Goal: Information Seeking & Learning: Find specific fact

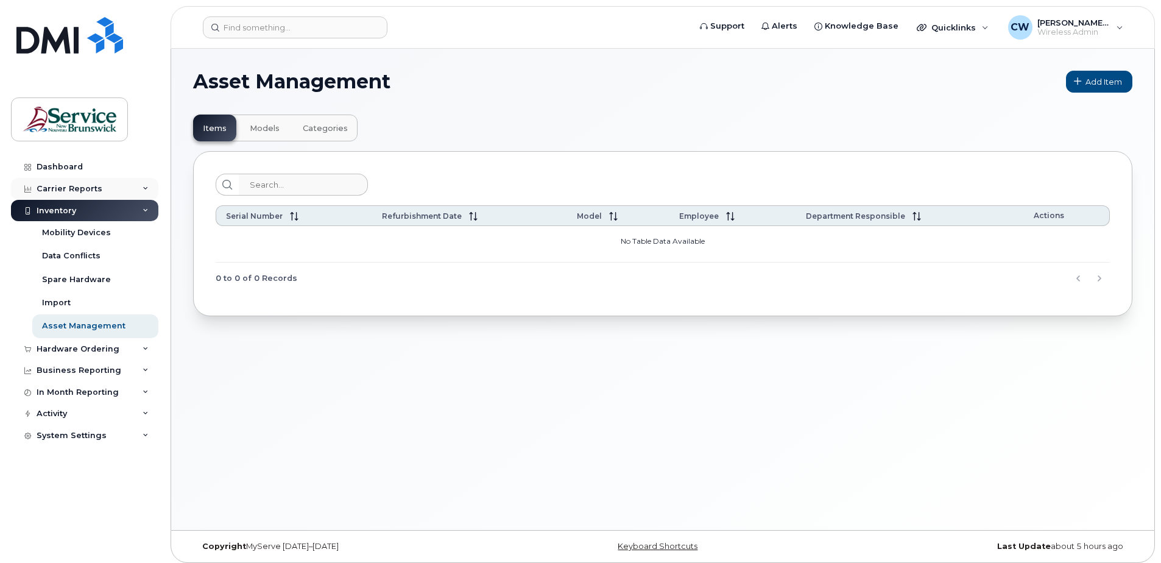
click at [95, 186] on div "Carrier Reports" at bounding box center [70, 189] width 66 height 10
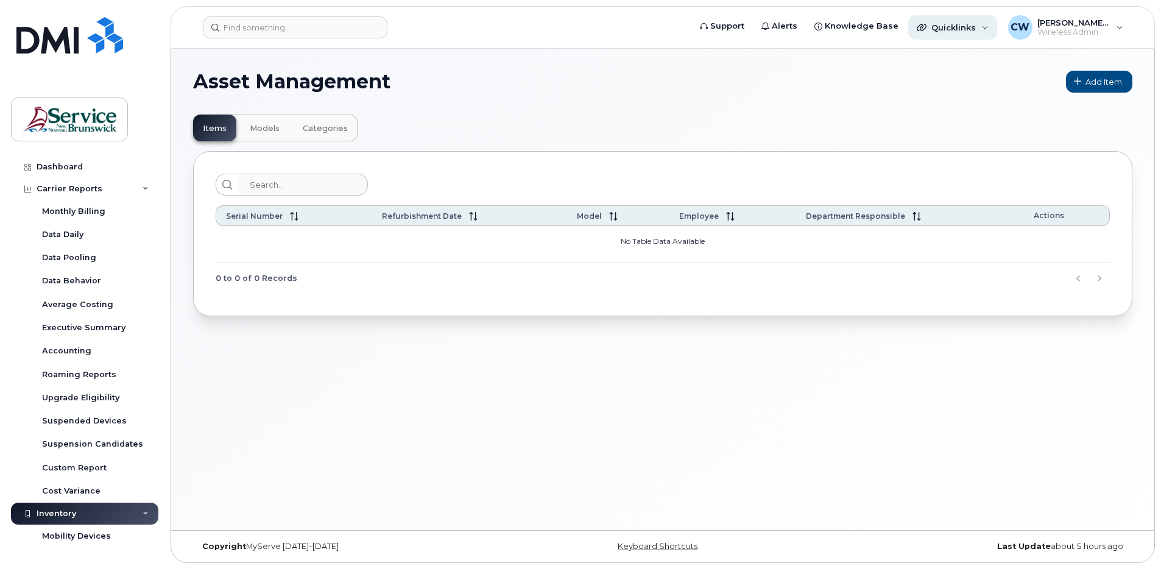
click at [985, 27] on div "Quicklinks" at bounding box center [952, 27] width 89 height 24
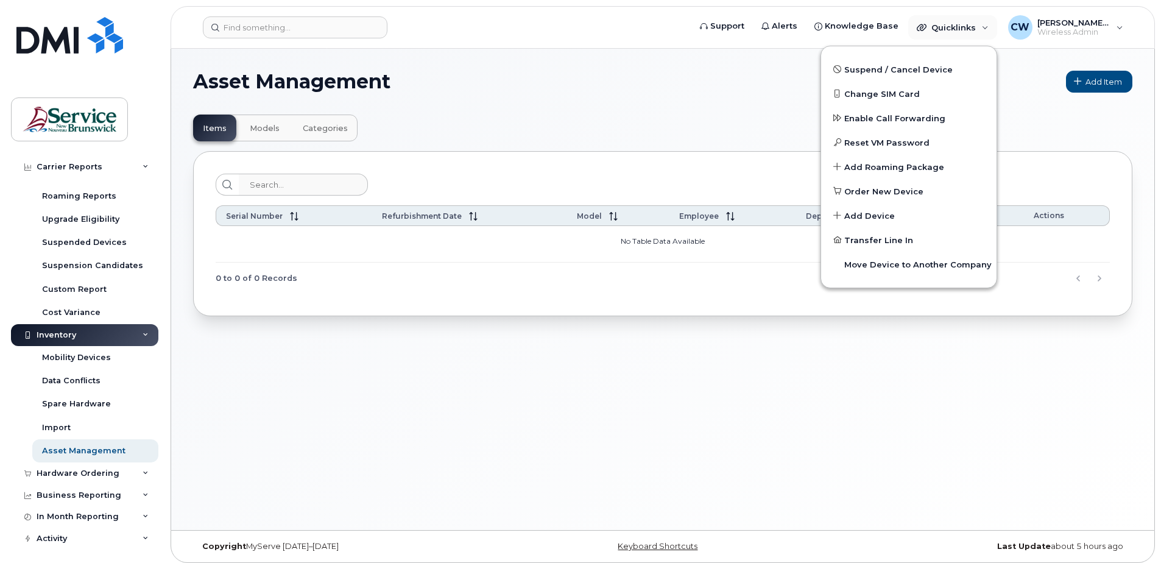
scroll to position [183, 0]
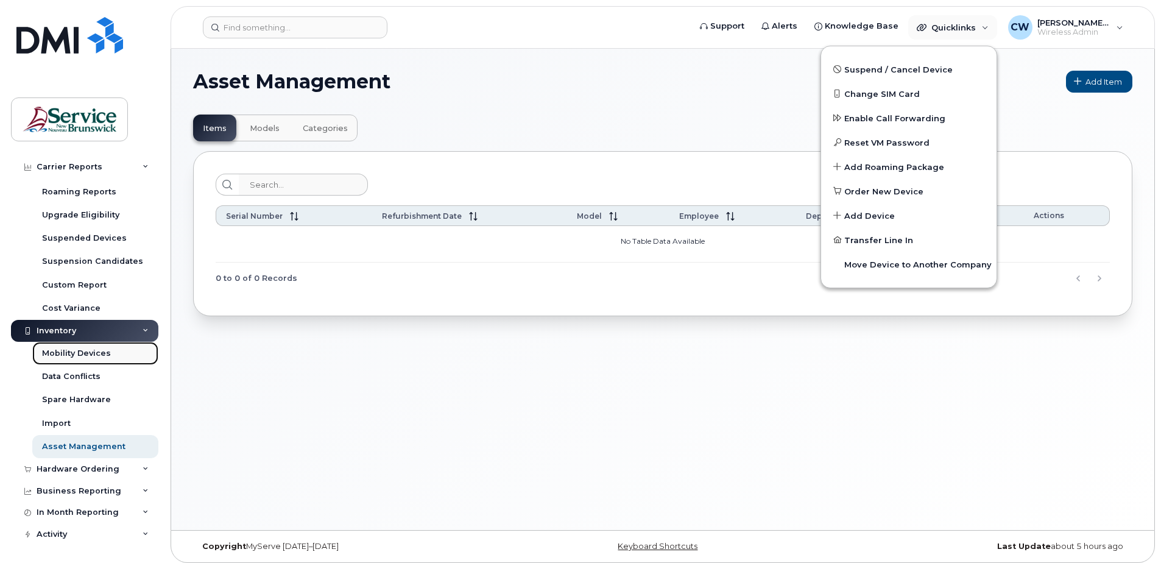
click at [90, 353] on div "Mobility Devices" at bounding box center [76, 353] width 69 height 11
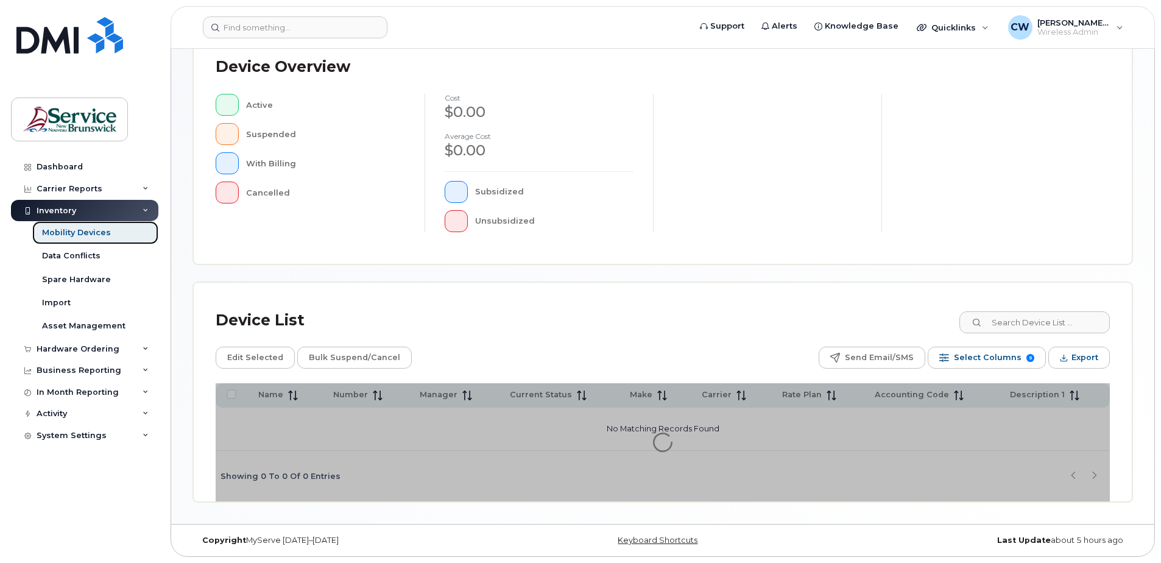
scroll to position [235, 0]
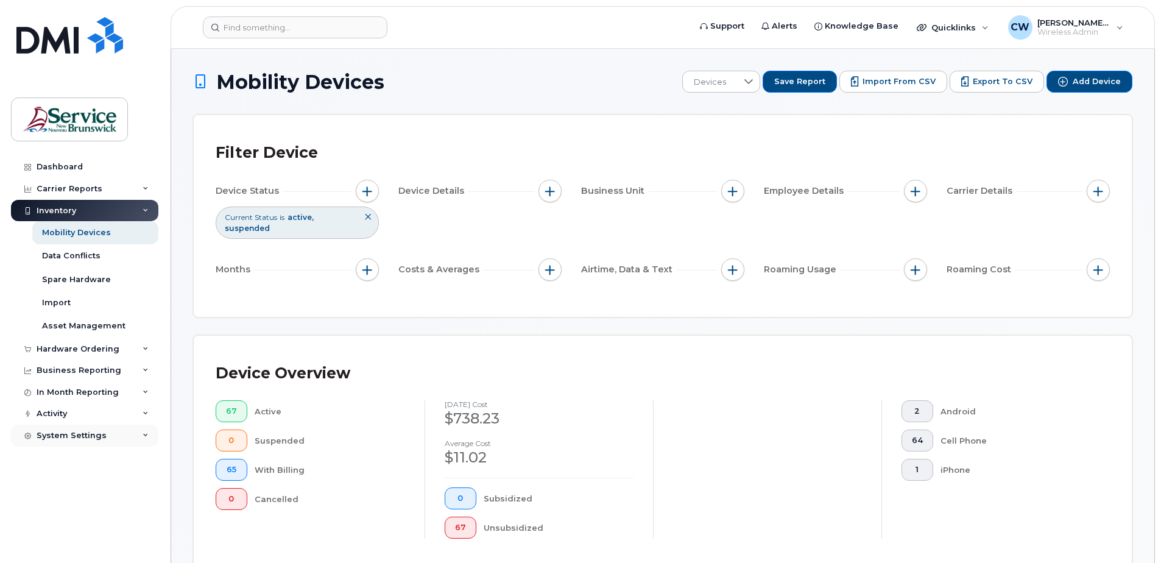
click at [143, 436] on icon at bounding box center [146, 435] width 6 height 6
click at [143, 392] on icon at bounding box center [146, 392] width 6 height 6
click at [143, 504] on icon at bounding box center [146, 506] width 6 height 6
click at [141, 504] on div "System Settings" at bounding box center [84, 506] width 147 height 22
click at [746, 544] on div "Device Overview 67 Active 0 Suspended 65 With Billing 0 Cancelled August 2025 c…" at bounding box center [663, 453] width 894 height 191
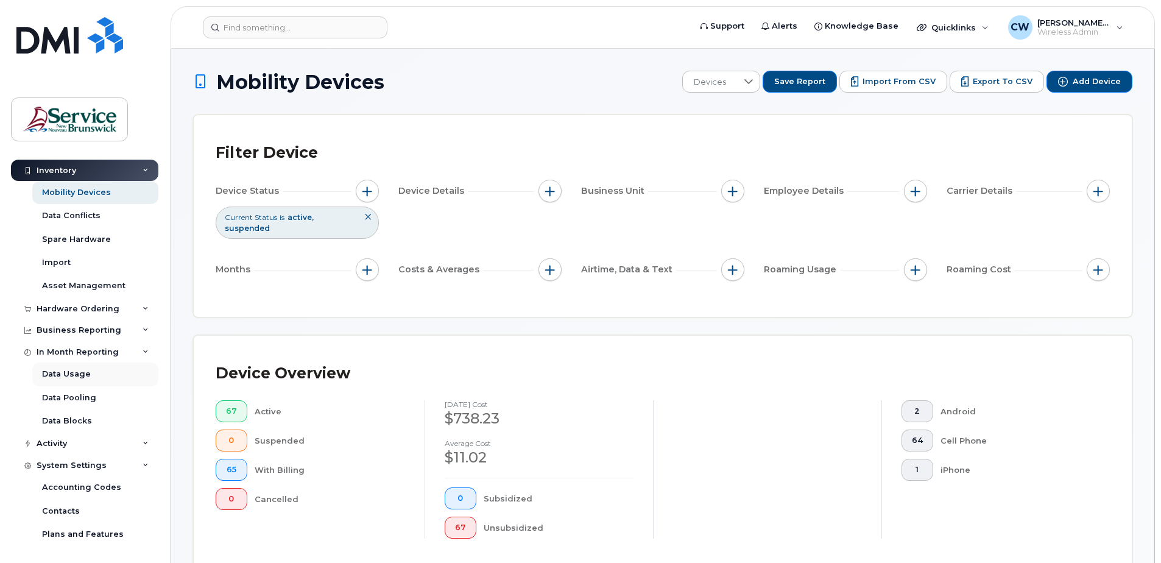
scroll to position [61, 0]
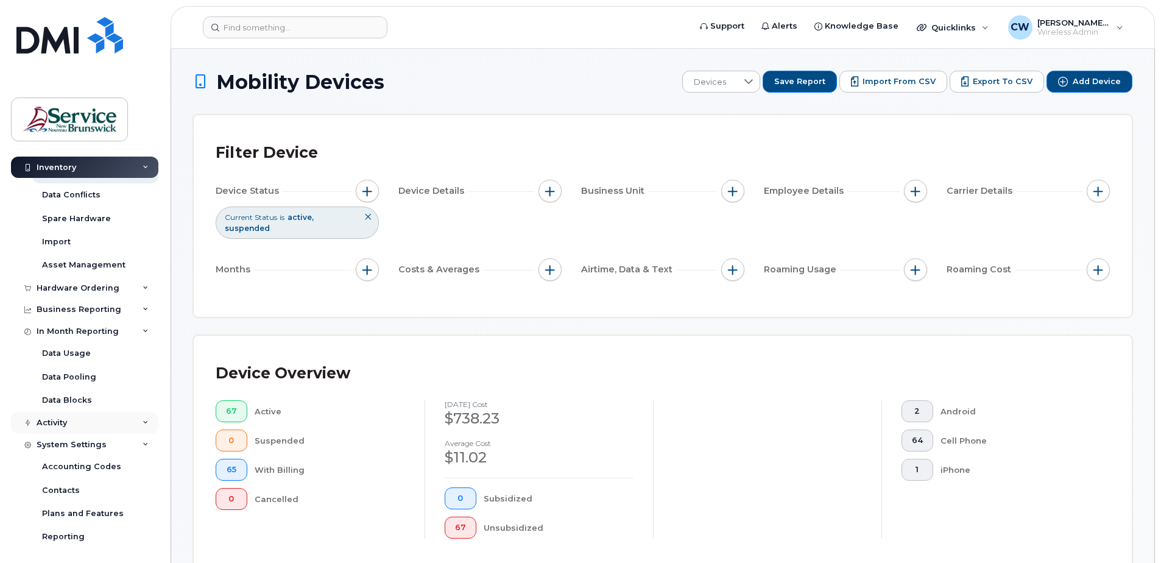
click at [143, 422] on icon at bounding box center [146, 423] width 6 height 6
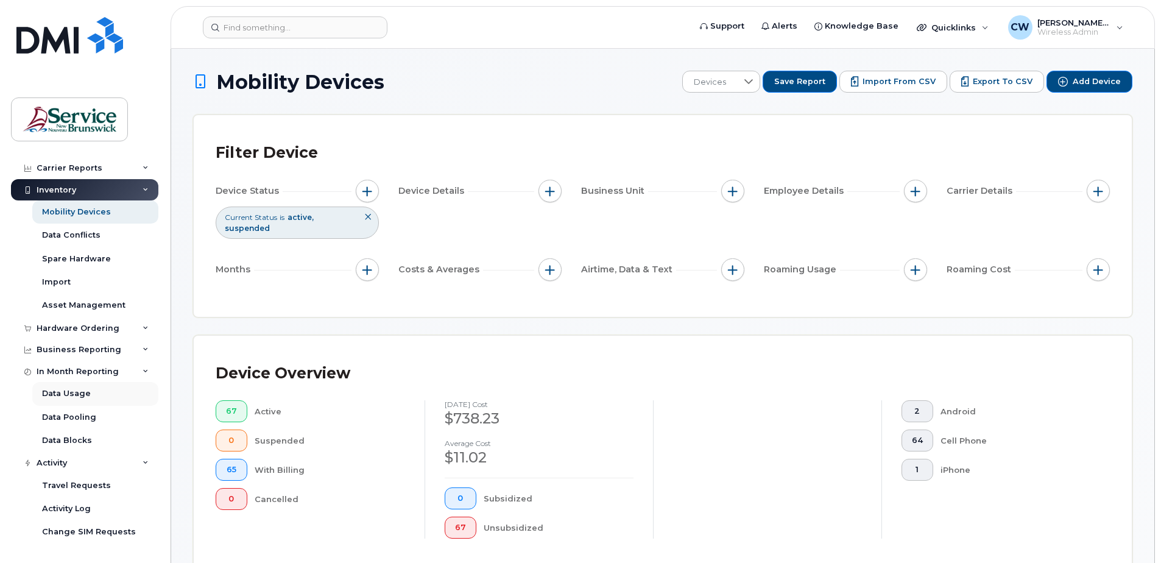
scroll to position [0, 0]
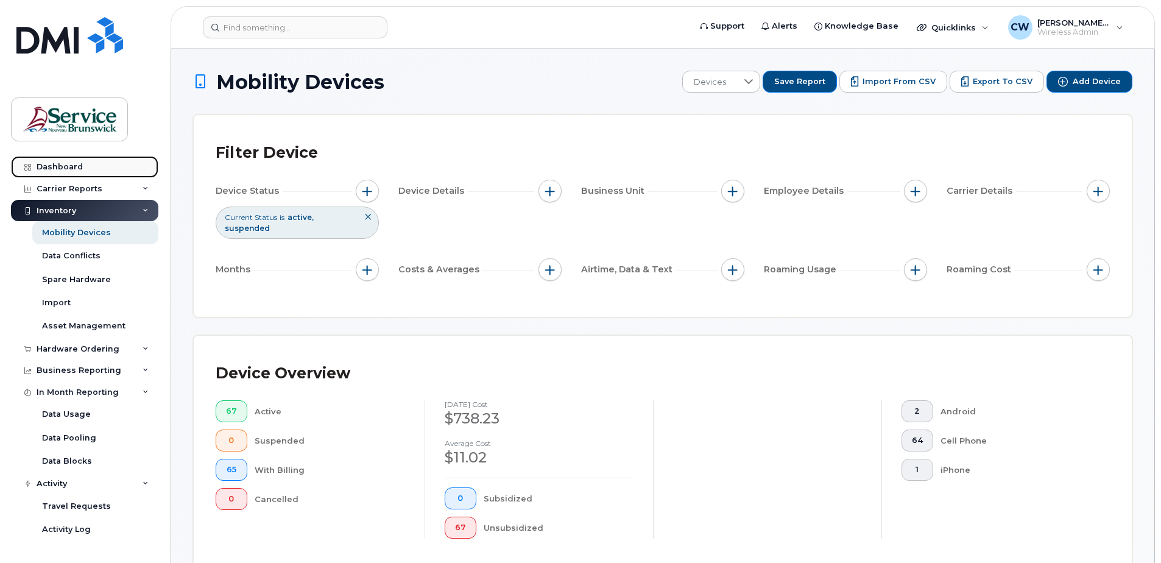
click at [68, 161] on link "Dashboard" at bounding box center [84, 167] width 147 height 22
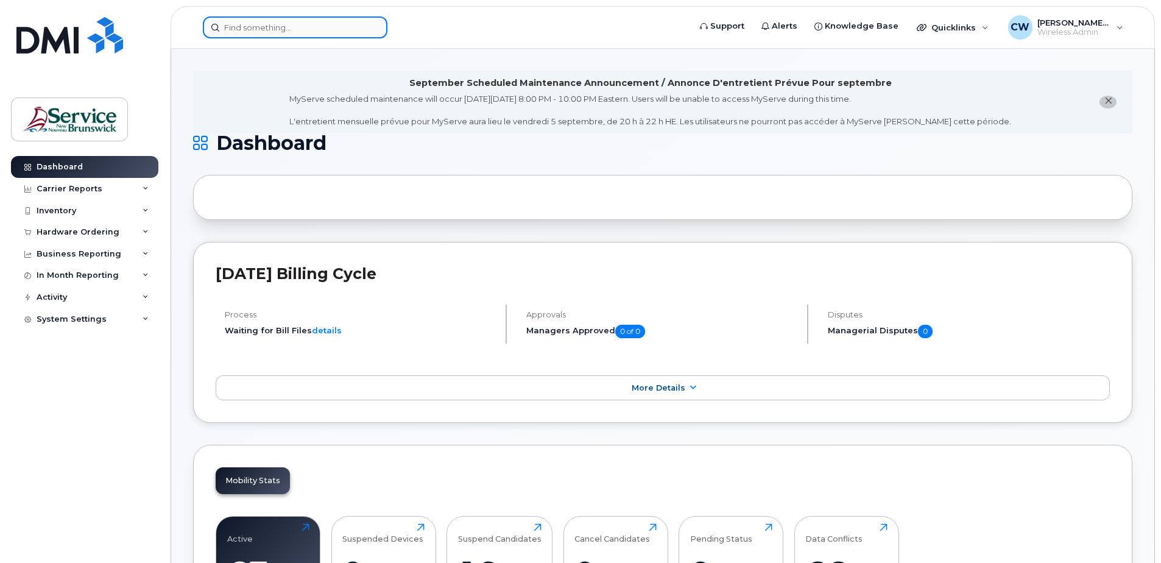
click at [246, 26] on input at bounding box center [295, 27] width 185 height 22
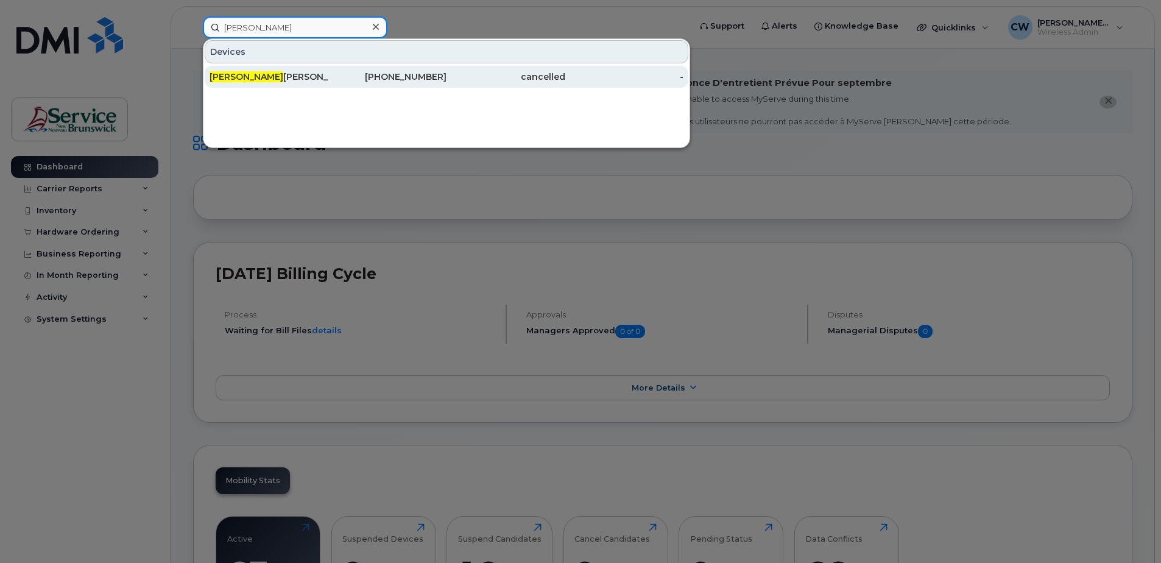
type input "amanda"
click at [245, 77] on span "Amanda" at bounding box center [247, 76] width 74 height 11
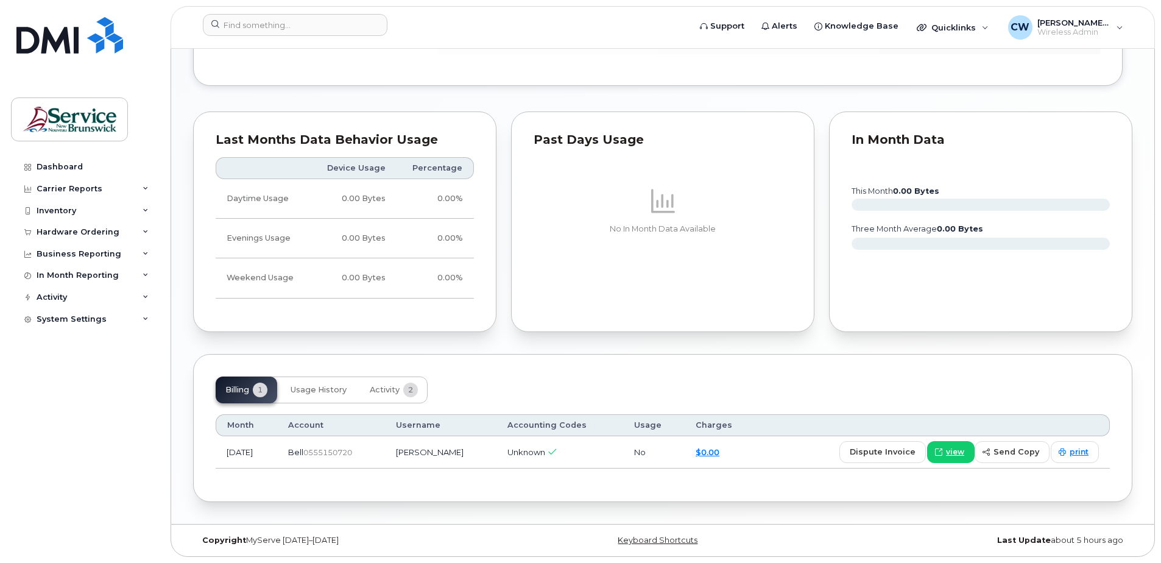
scroll to position [915, 0]
drag, startPoint x: 104, startPoint y: 456, endPoint x: 150, endPoint y: 291, distance: 171.4
click at [104, 451] on div "Dashboard Carrier Reports Monthly Billing Data Daily Data Pooling Data Behavior…" at bounding box center [86, 350] width 150 height 389
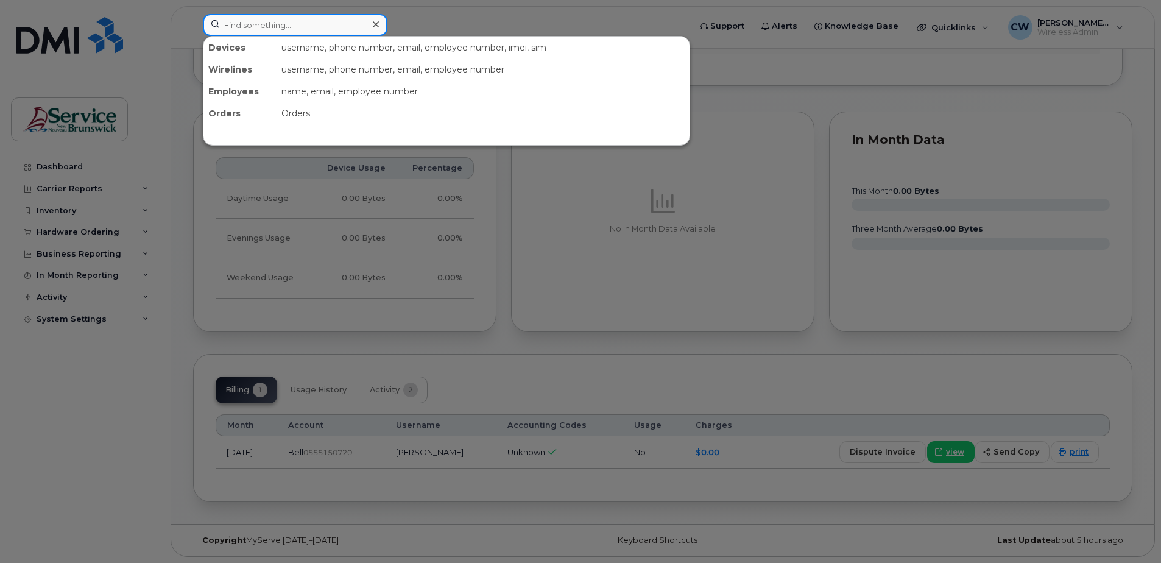
click at [249, 25] on input at bounding box center [295, 25] width 185 height 22
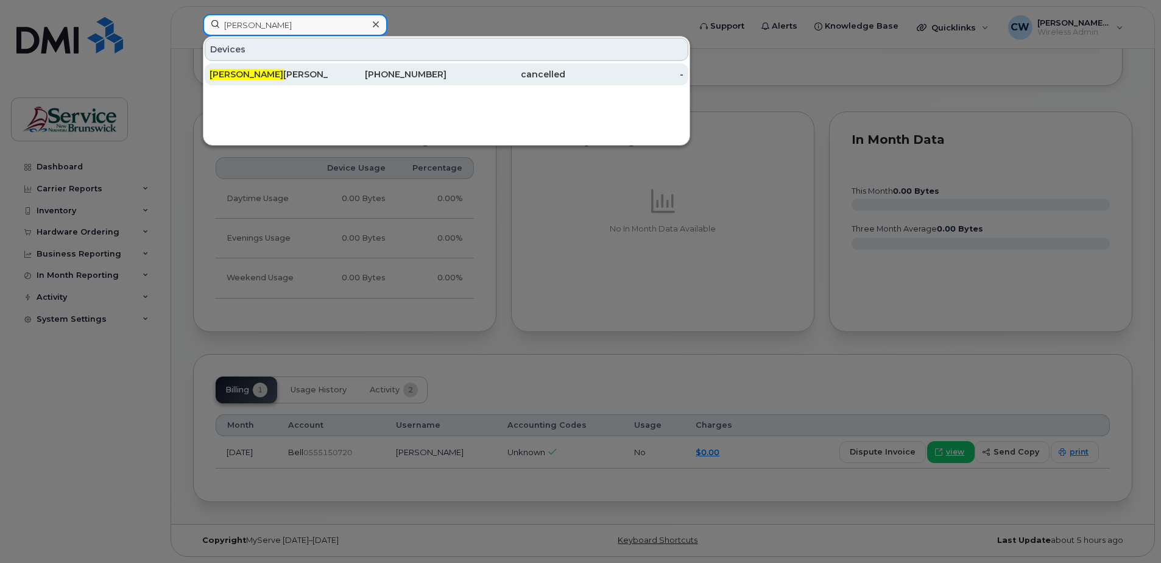
type input "nathan"
click at [239, 77] on span "Nathan" at bounding box center [247, 74] width 74 height 11
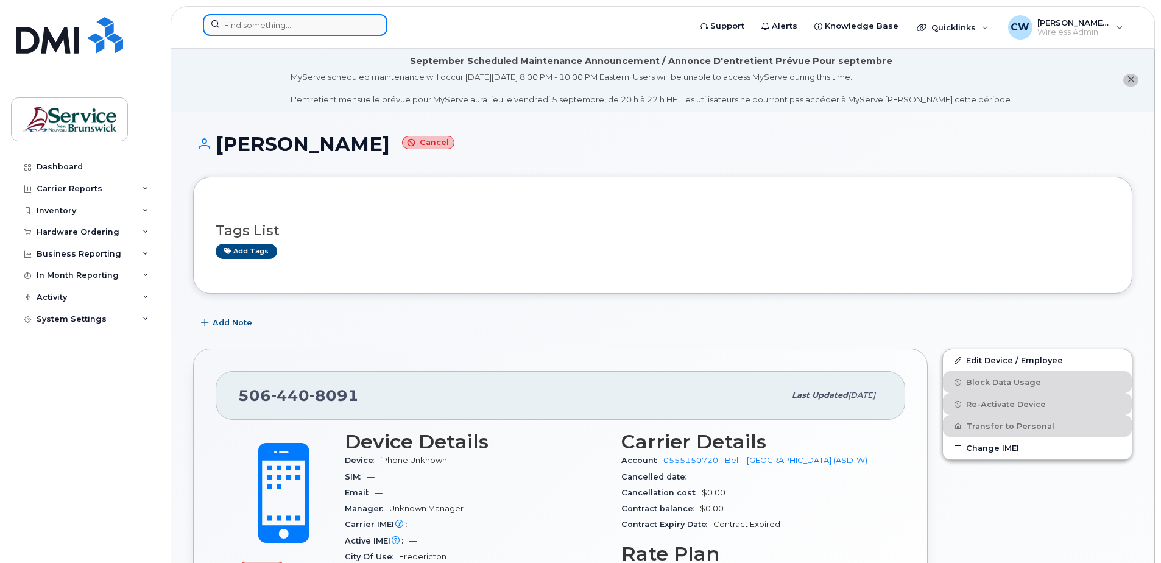
click at [258, 25] on input at bounding box center [295, 25] width 185 height 22
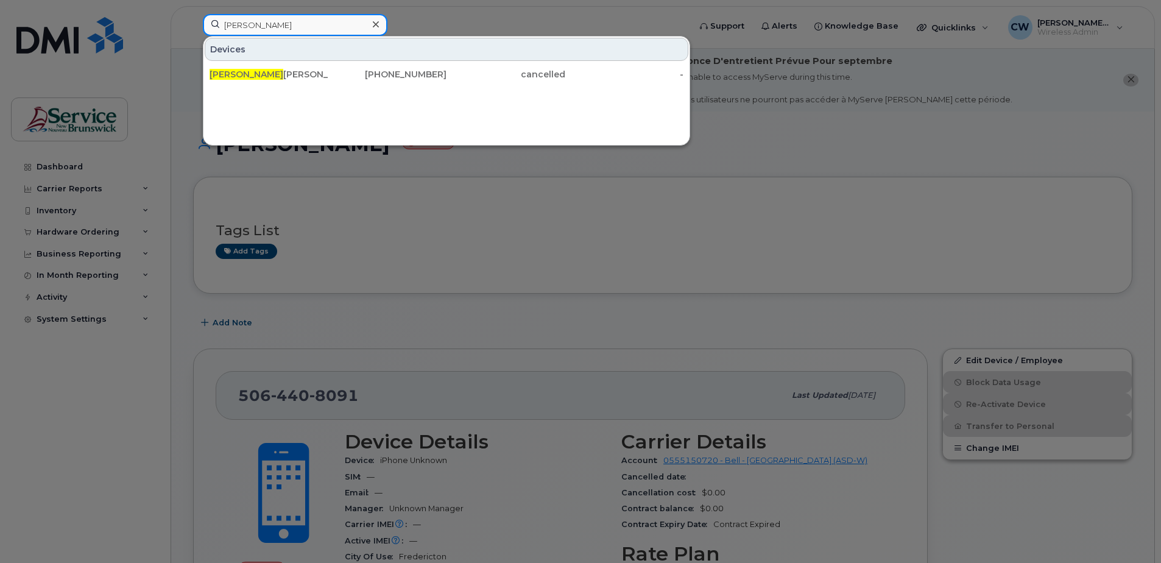
type input "shawn"
click at [501, 105] on div "Devices Shawn Tracey 506-391-5444 cancelled -" at bounding box center [446, 91] width 487 height 110
click at [59, 386] on div at bounding box center [580, 281] width 1161 height 563
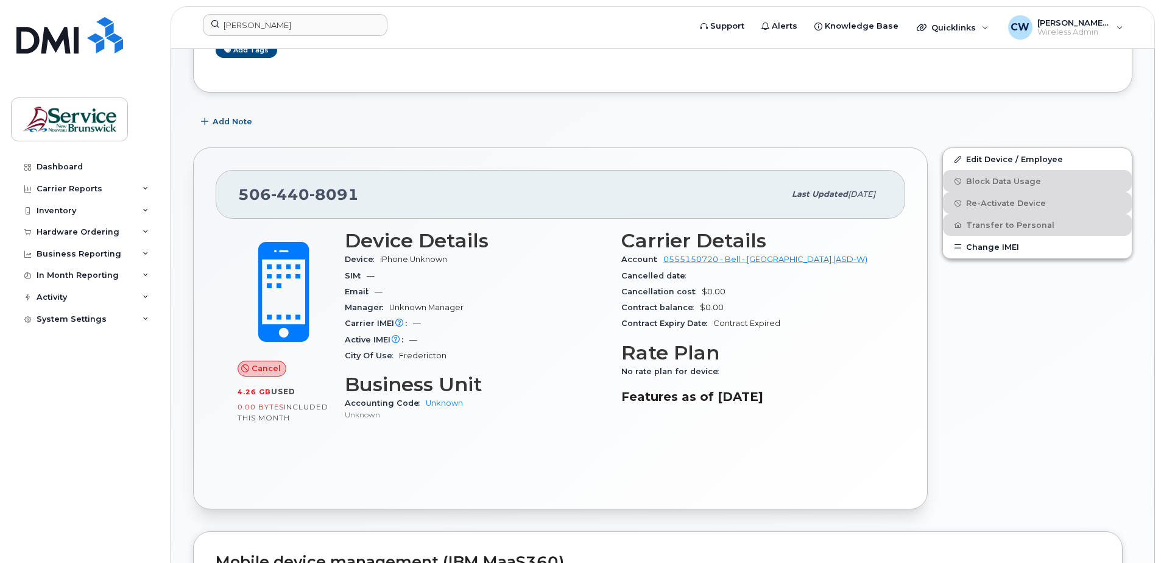
scroll to position [183, 0]
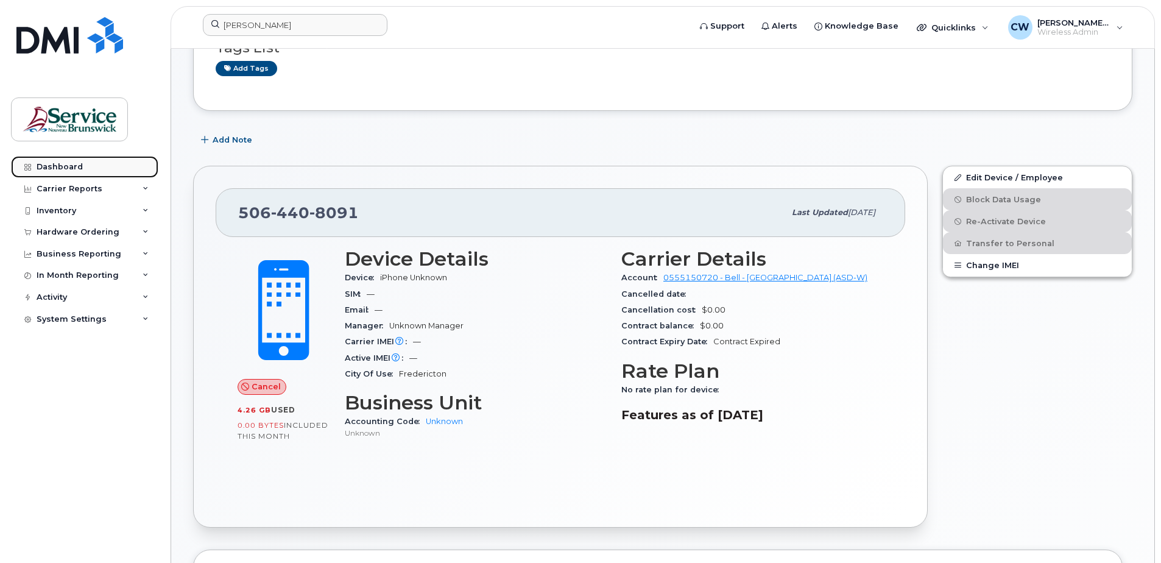
click at [66, 166] on div "Dashboard" at bounding box center [60, 167] width 46 height 10
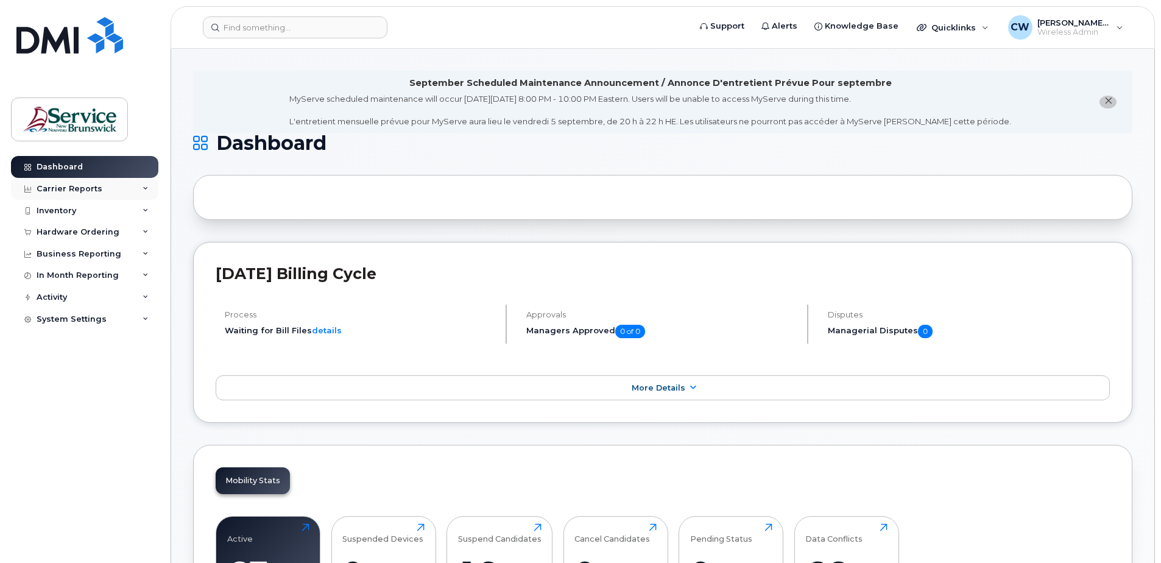
click at [72, 187] on div "Carrier Reports" at bounding box center [70, 189] width 66 height 10
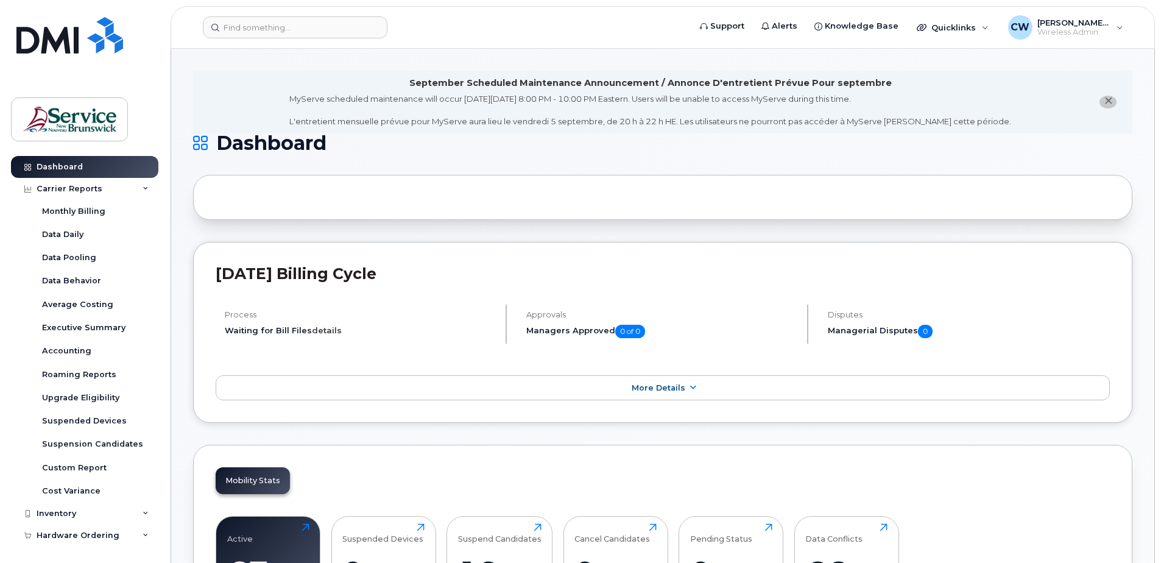
click at [327, 332] on link "details" at bounding box center [327, 330] width 30 height 10
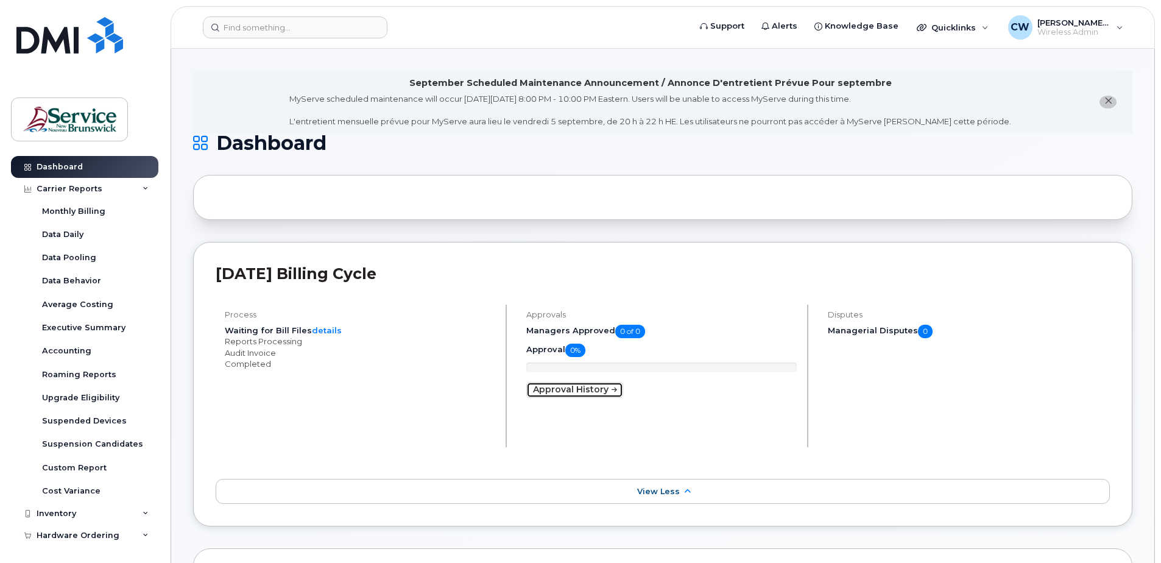
click at [607, 388] on link "Approval History" at bounding box center [574, 390] width 97 height 16
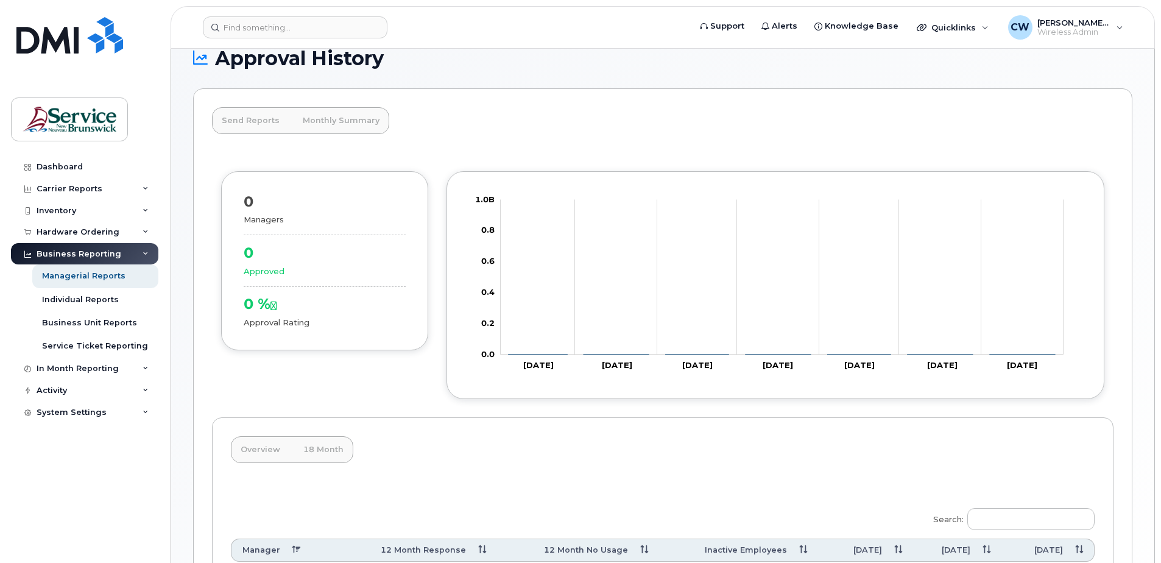
scroll to position [62, 0]
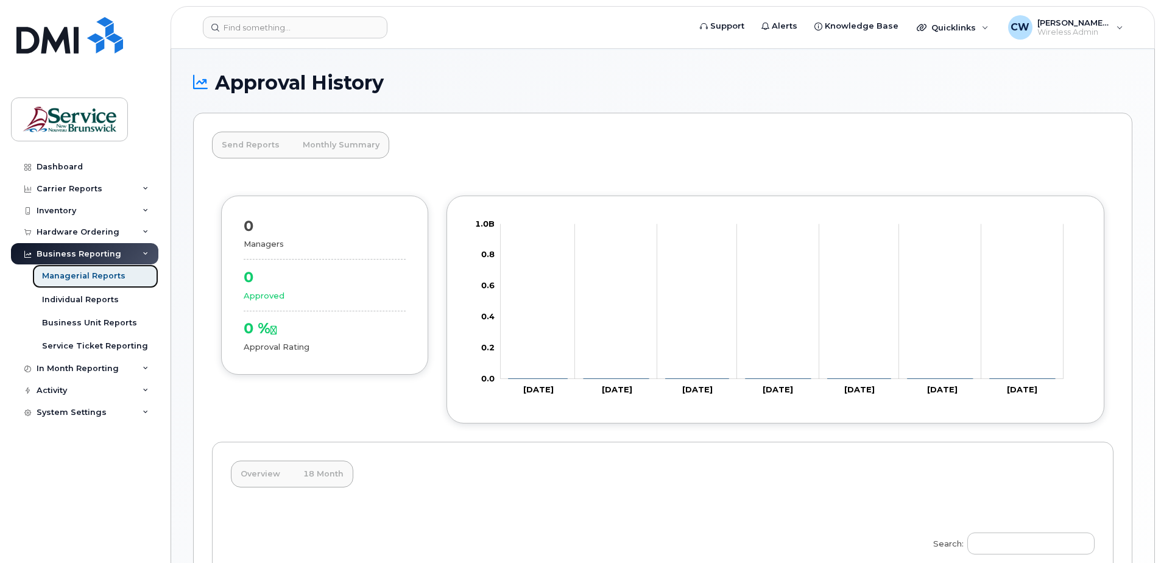
click at [85, 274] on div "Managerial Reports" at bounding box center [83, 275] width 83 height 11
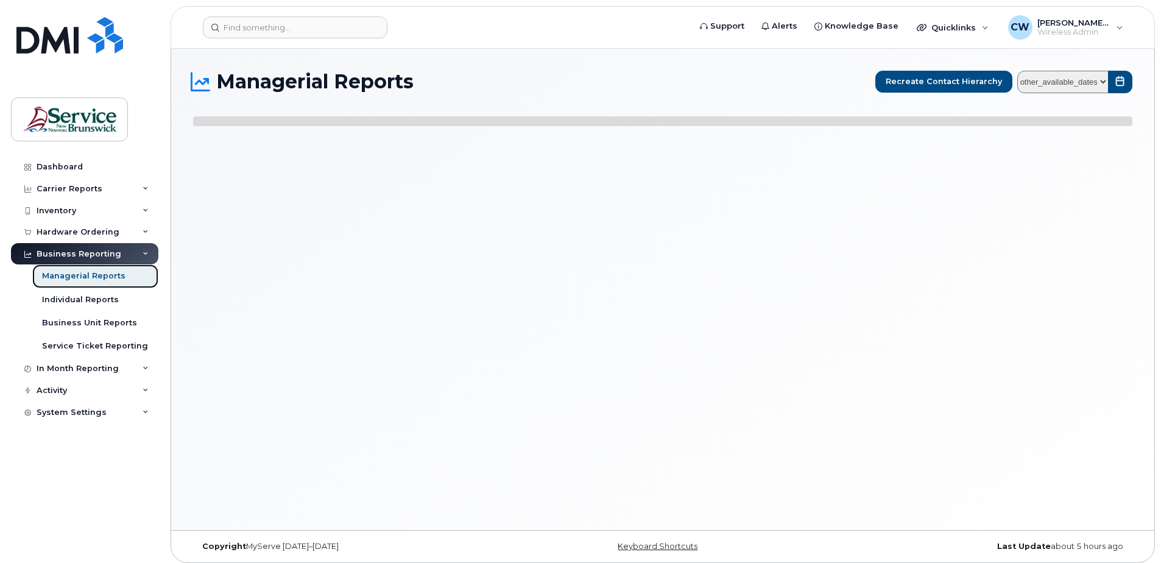
select select
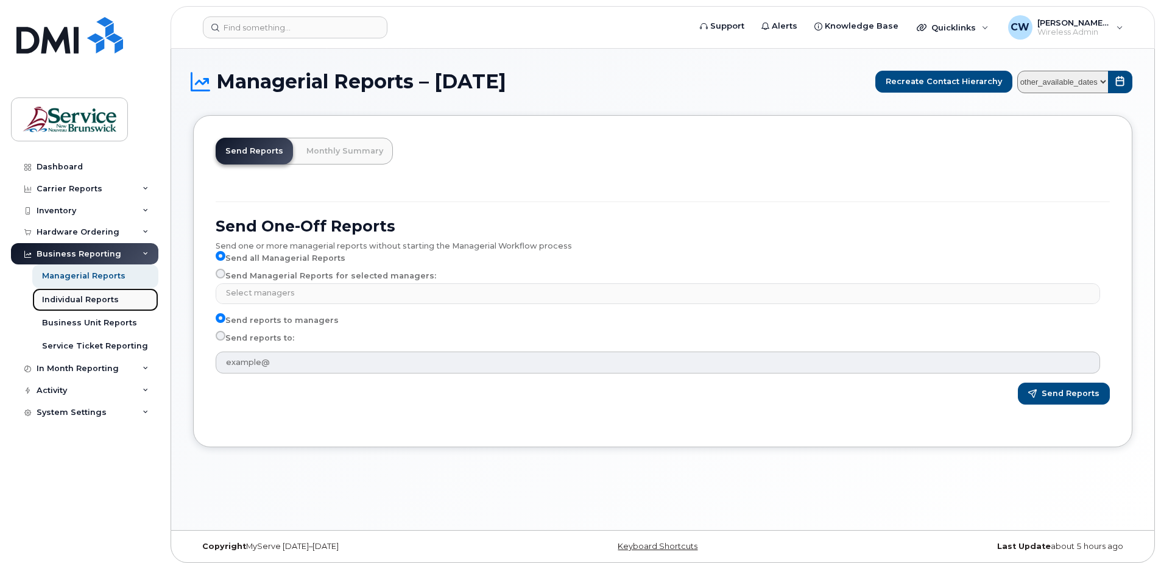
click at [80, 298] on div "Individual Reports" at bounding box center [80, 299] width 77 height 11
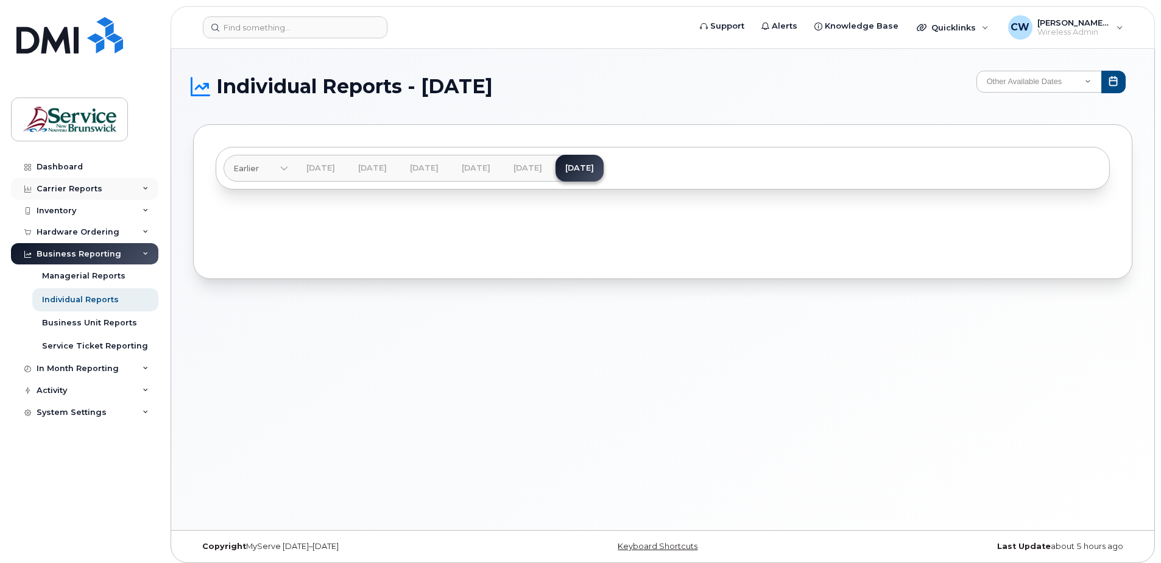
click at [77, 189] on div "Carrier Reports" at bounding box center [70, 189] width 66 height 10
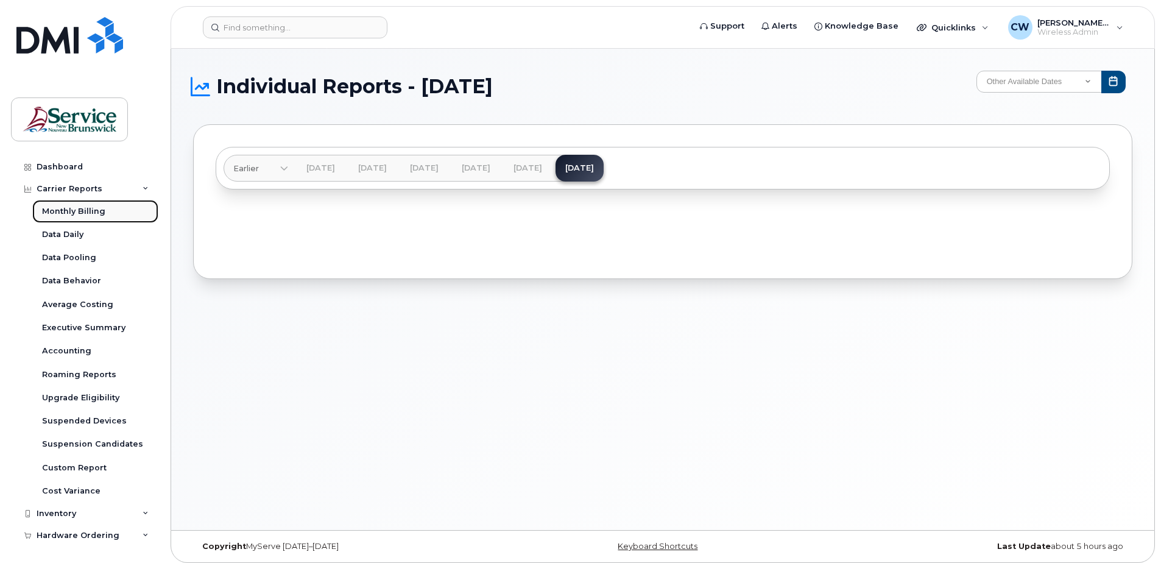
click at [80, 208] on div "Monthly Billing" at bounding box center [73, 211] width 63 height 11
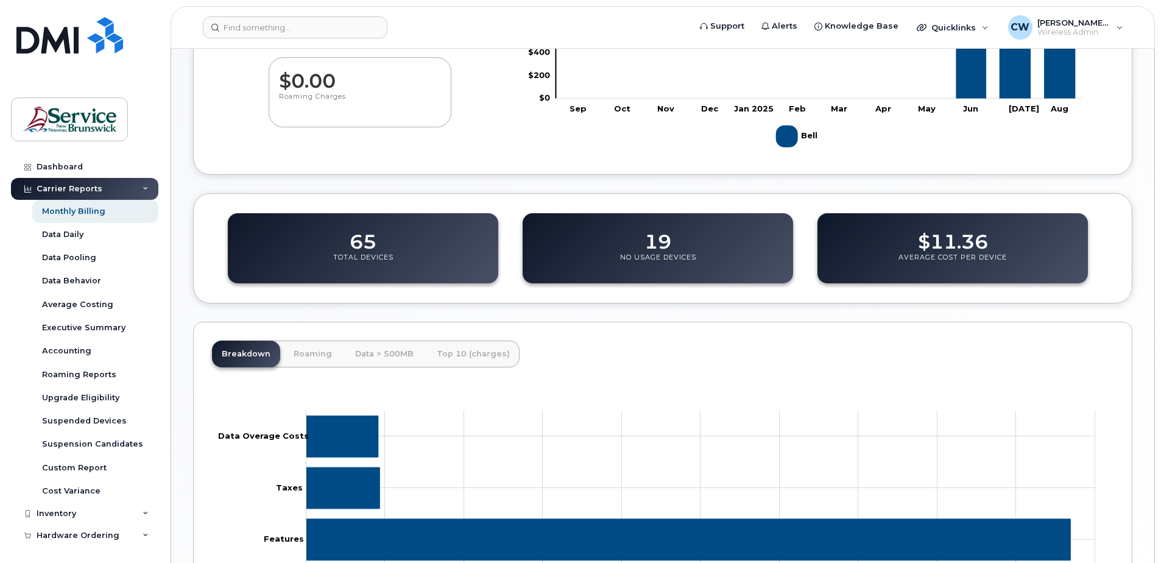
scroll to position [452, 0]
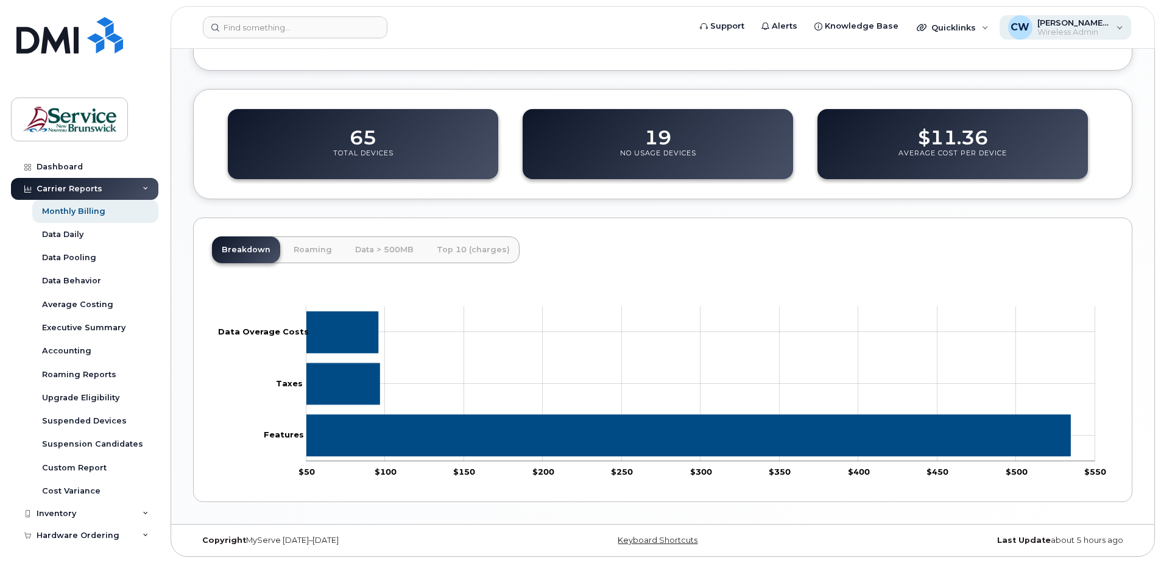
click at [1102, 24] on span "[PERSON_NAME] (ASD-W)" at bounding box center [1073, 23] width 73 height 10
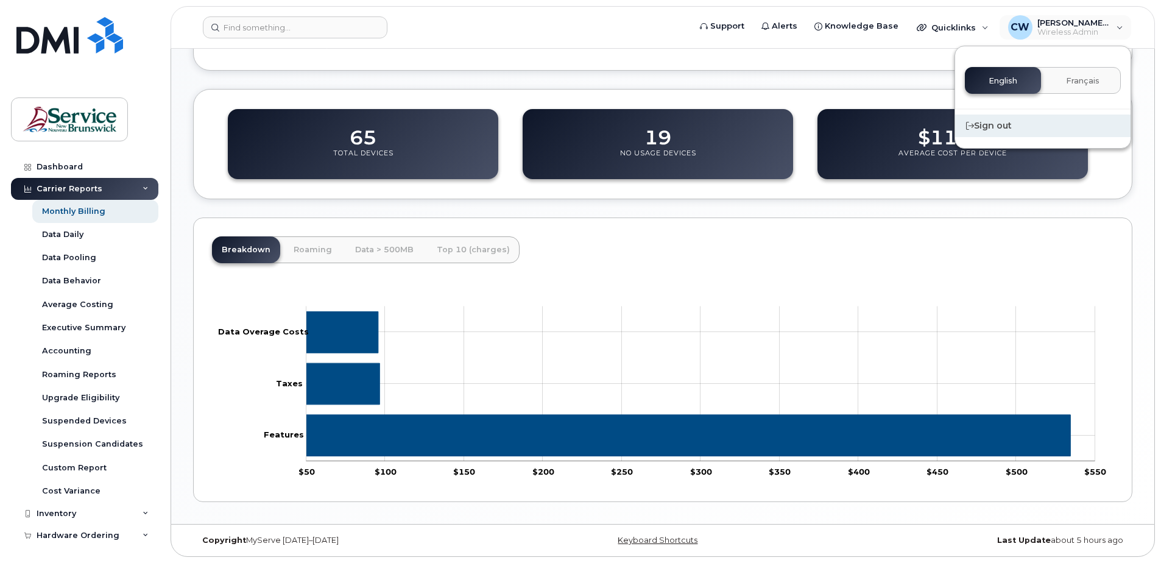
click at [987, 124] on div "Sign out" at bounding box center [1042, 126] width 175 height 23
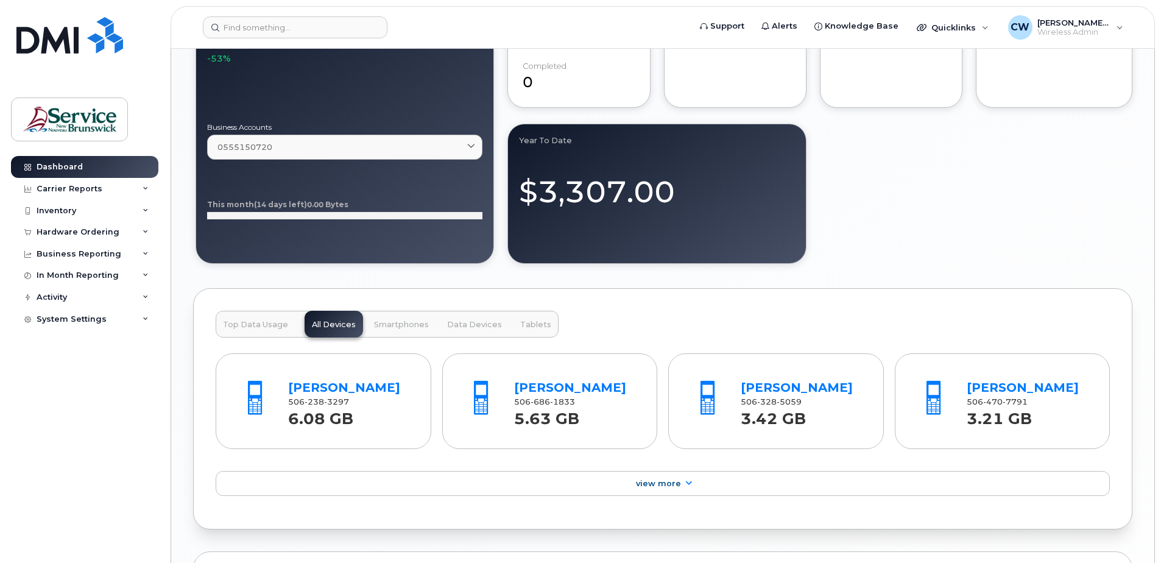
scroll to position [1096, 0]
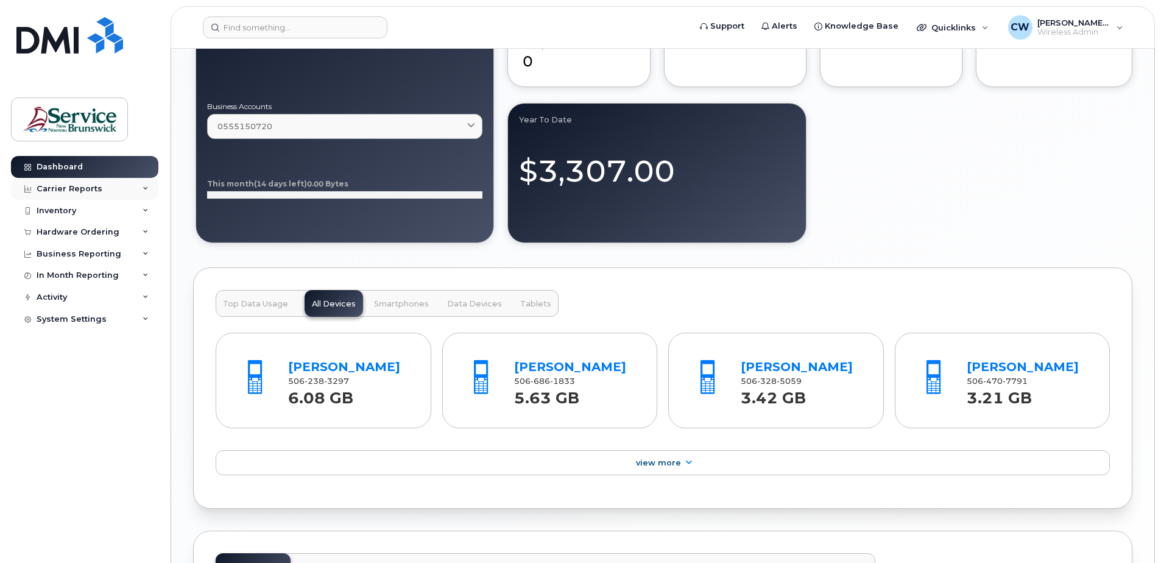
click at [69, 189] on div "Carrier Reports" at bounding box center [70, 189] width 66 height 10
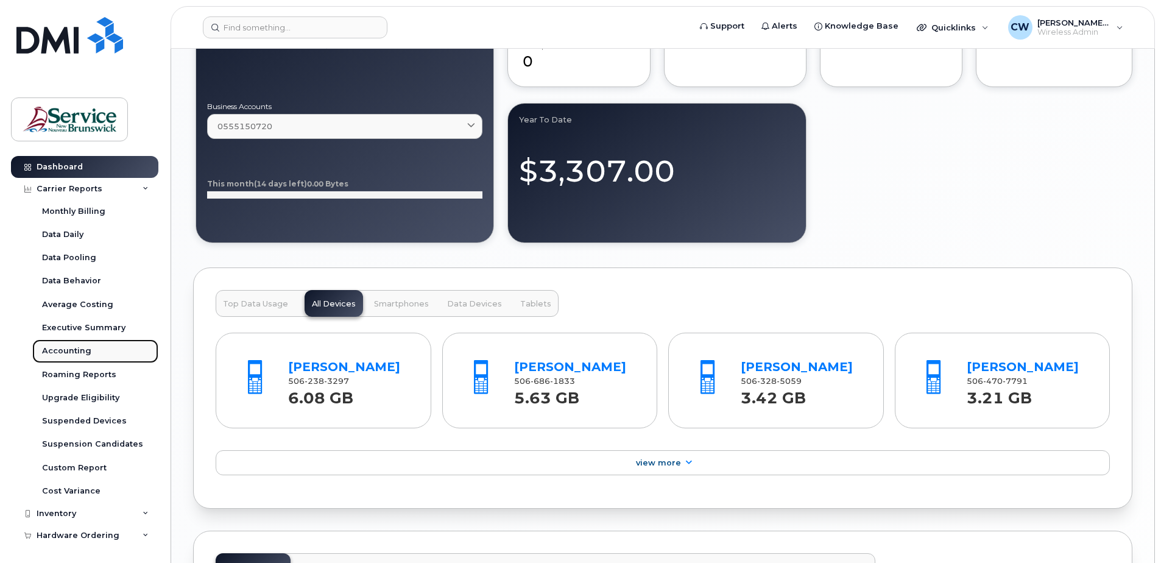
click at [61, 345] on div "Accounting" at bounding box center [66, 350] width 49 height 11
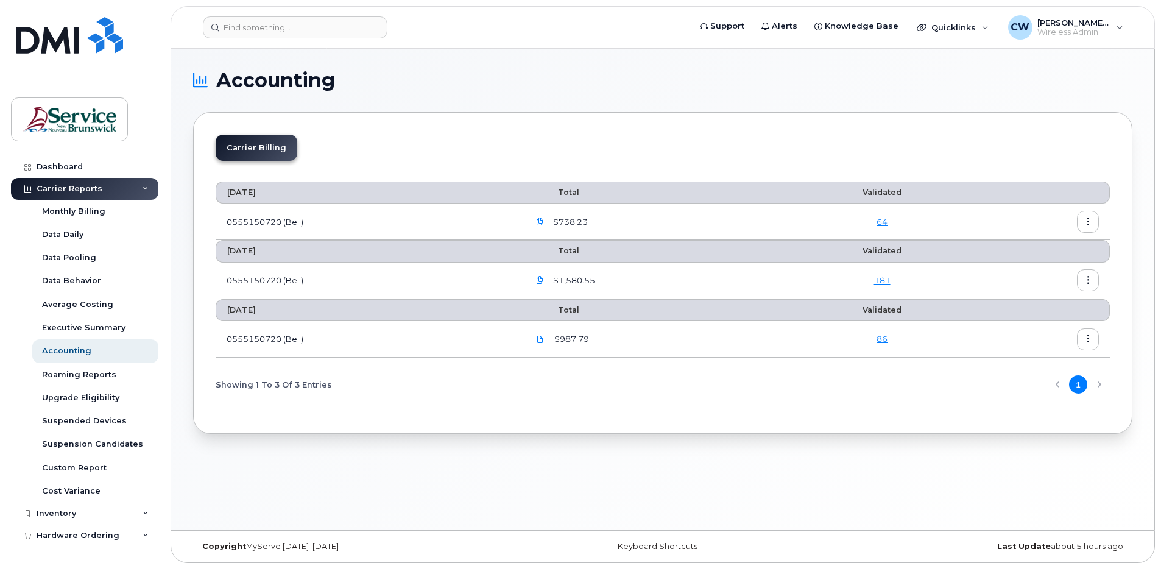
click at [886, 221] on link "64" at bounding box center [882, 222] width 11 height 10
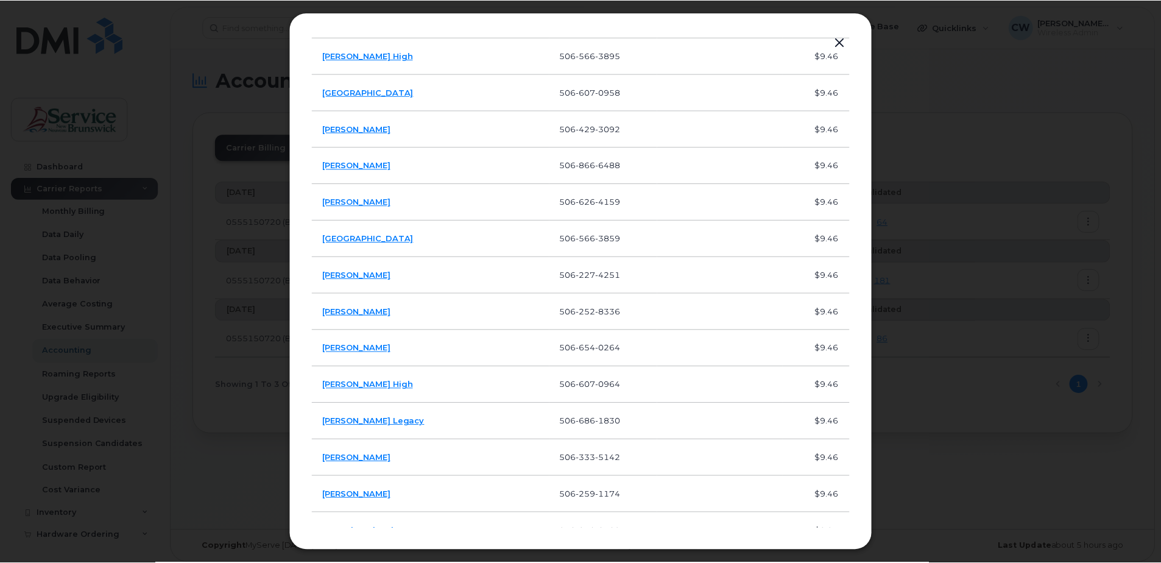
scroll to position [1952, 0]
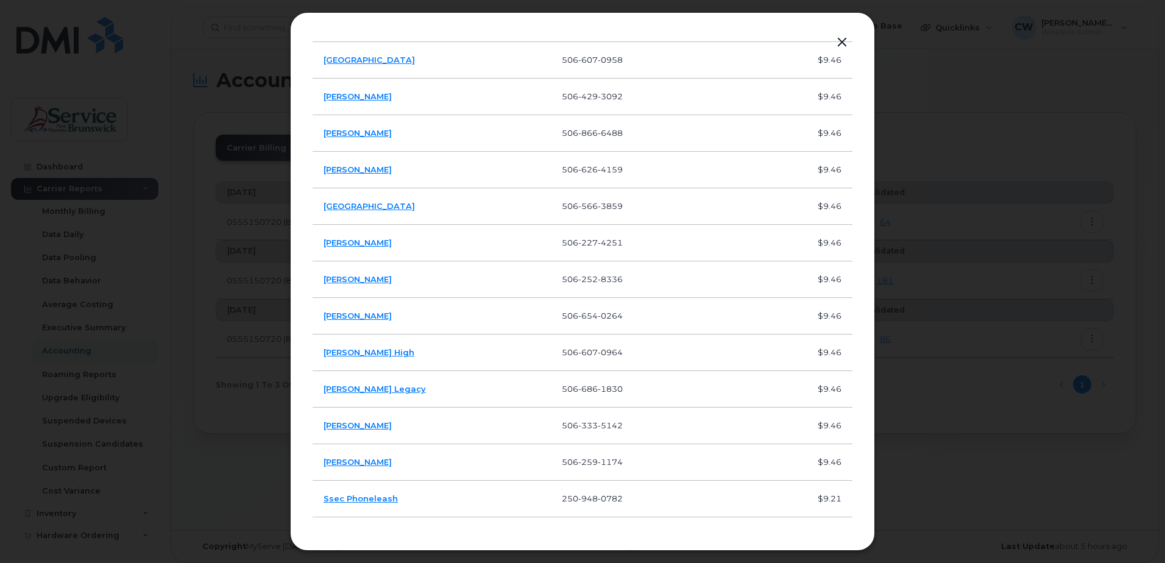
click at [844, 43] on button "button" at bounding box center [842, 42] width 18 height 17
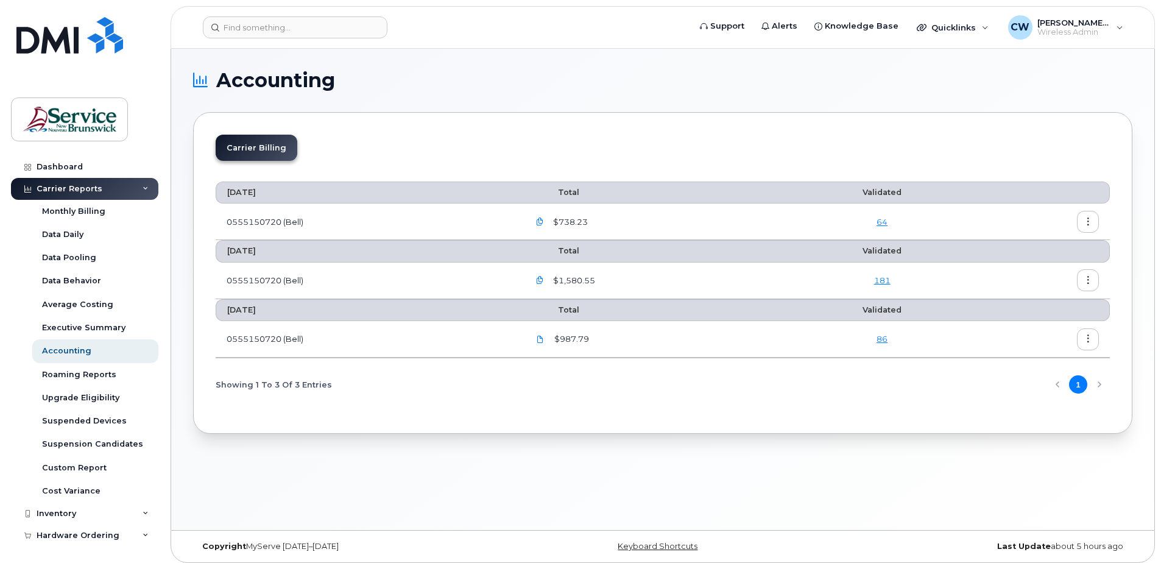
click at [1088, 219] on icon "button" at bounding box center [1088, 222] width 8 height 8
click at [1023, 244] on span "Details" at bounding box center [1026, 247] width 34 height 11
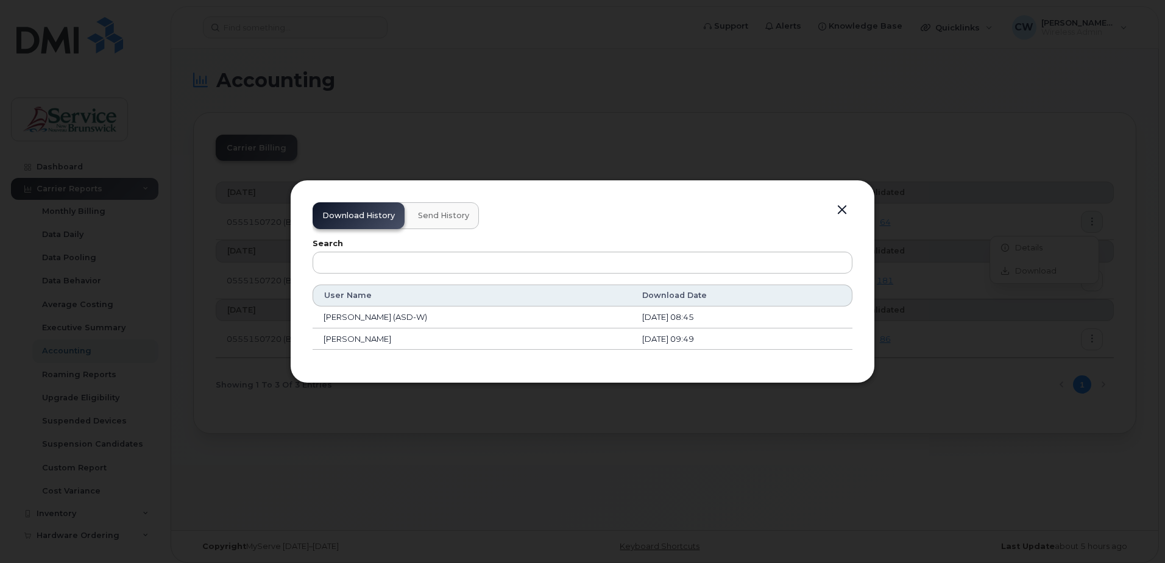
click at [841, 208] on button "button" at bounding box center [842, 210] width 18 height 17
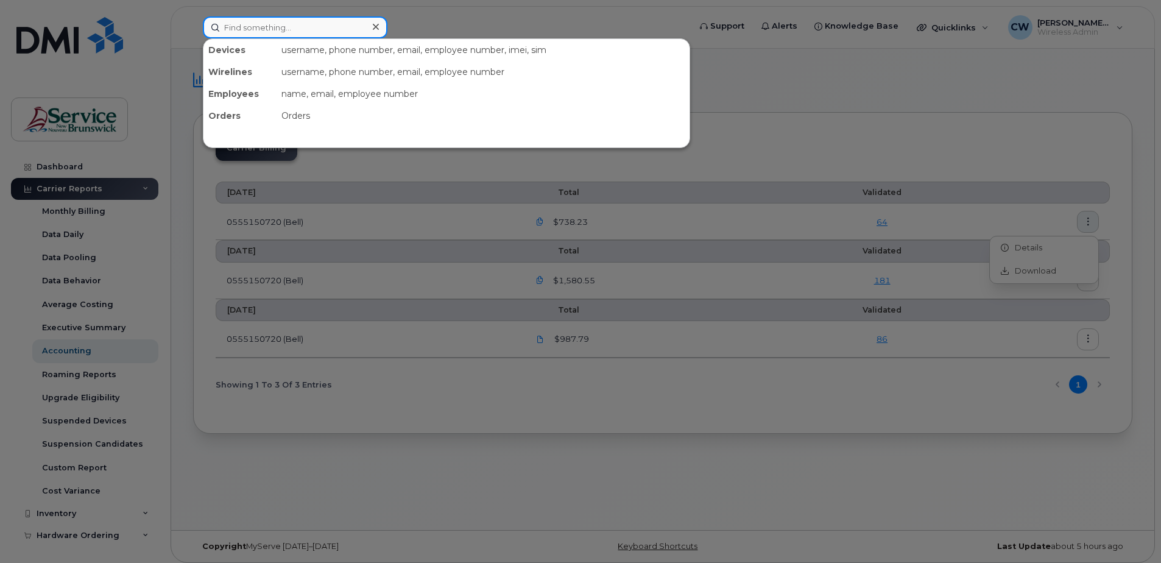
click at [236, 24] on input at bounding box center [295, 27] width 185 height 22
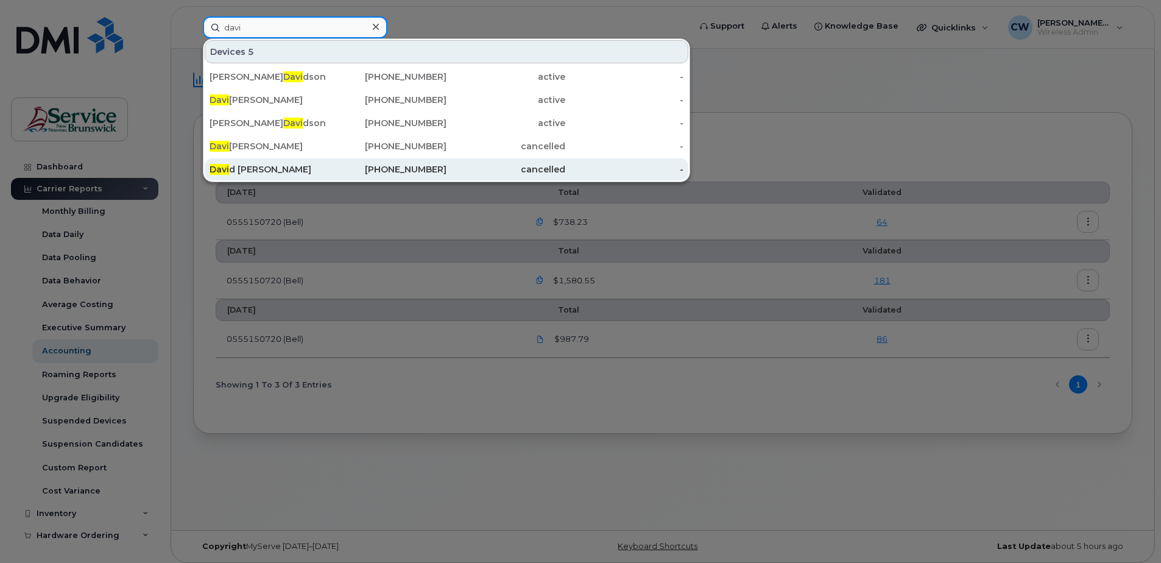
type input "davi"
click at [251, 164] on div "Davi d Mctimoney" at bounding box center [269, 169] width 119 height 12
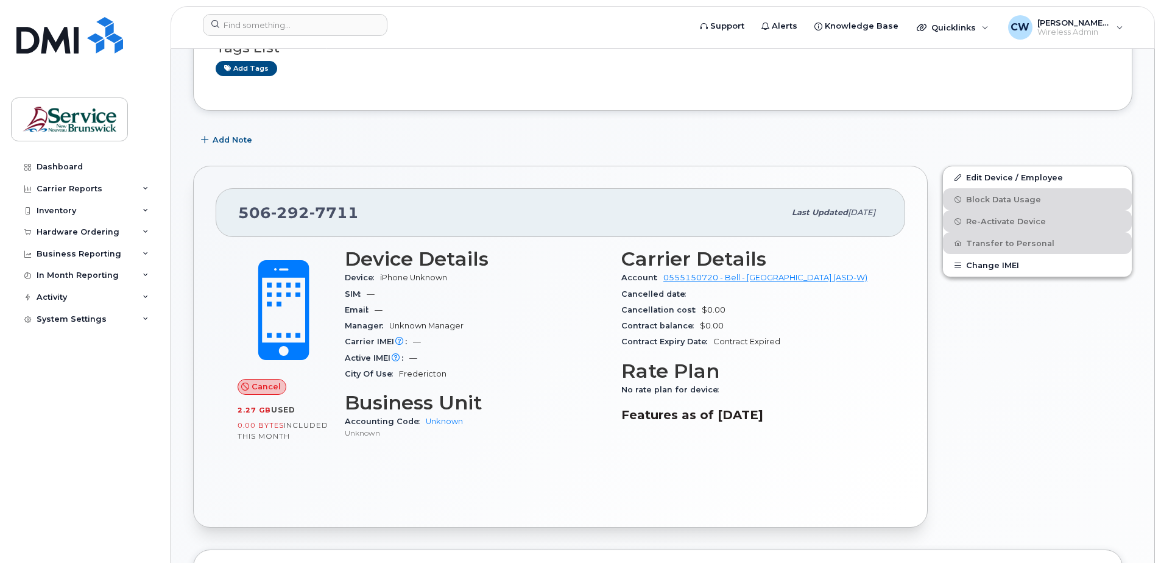
scroll to position [122, 0]
